Goal: Find contact information: Find contact information

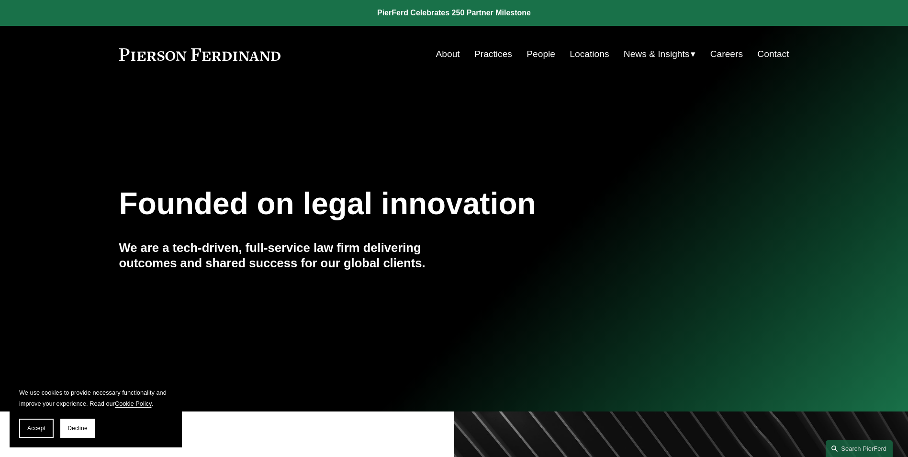
click at [18, 428] on section "We use cookies to provide necessary functionality and improve your experience. …" at bounding box center [96, 412] width 172 height 70
click at [40, 432] on button "Accept" at bounding box center [36, 427] width 34 height 19
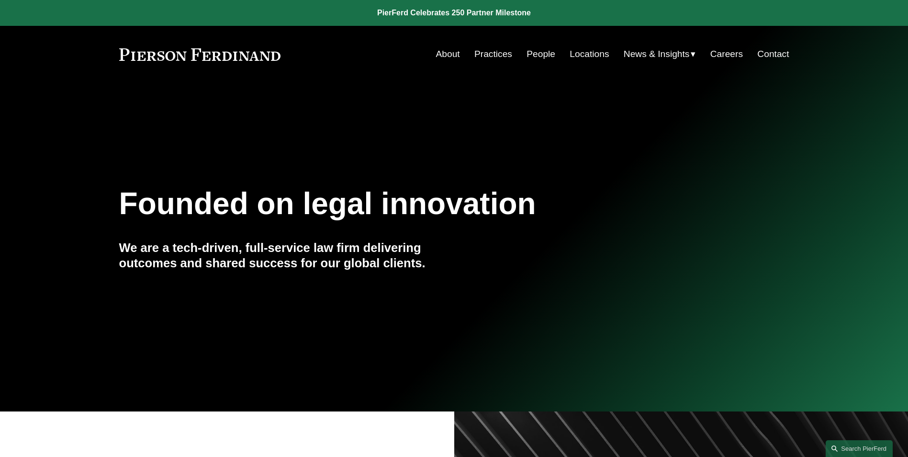
click at [774, 57] on link "Contact" at bounding box center [774, 54] width 32 height 18
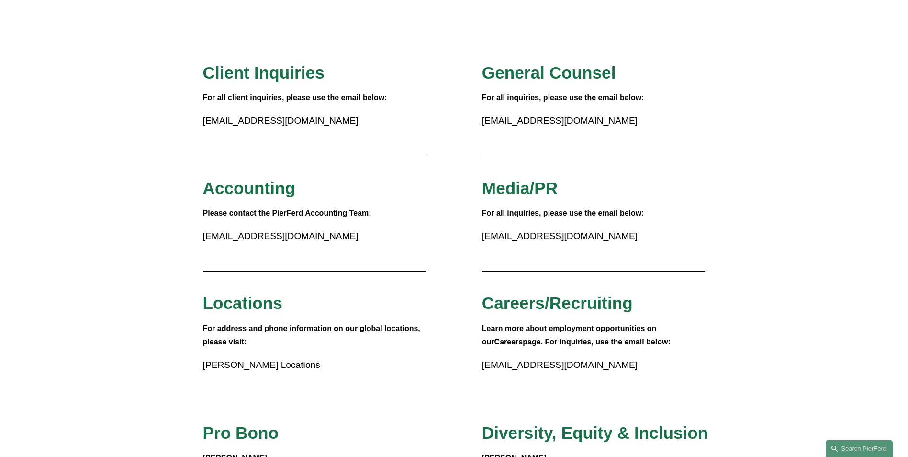
scroll to position [96, 0]
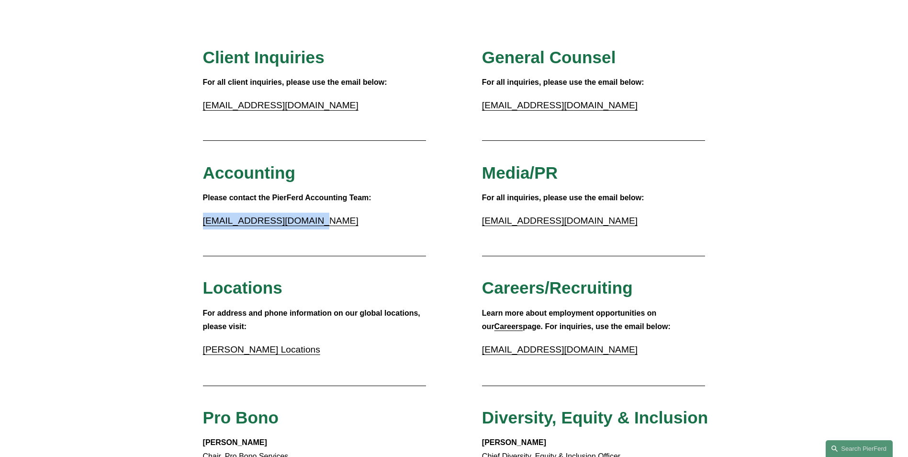
drag, startPoint x: 310, startPoint y: 221, endPoint x: 204, endPoint y: 226, distance: 105.9
click at [204, 226] on p "accounting@pierferd.com" at bounding box center [315, 221] width 224 height 17
copy link "accounting@pierferd.com"
